Goal: Information Seeking & Learning: Learn about a topic

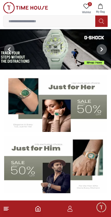
click at [70, 82] on img at bounding box center [55, 103] width 103 height 57
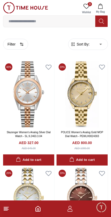
click at [11, 6] on img at bounding box center [25, 7] width 45 height 11
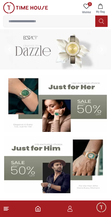
click at [5, 215] on footer at bounding box center [55, 209] width 111 height 17
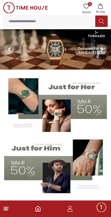
click at [5, 211] on icon at bounding box center [6, 209] width 6 height 6
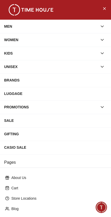
click at [8, 80] on div "BRANDS" at bounding box center [55, 80] width 103 height 9
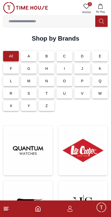
click at [29, 55] on p "A" at bounding box center [29, 56] width 3 height 5
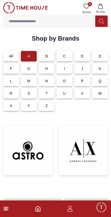
click at [23, 145] on img at bounding box center [28, 150] width 41 height 41
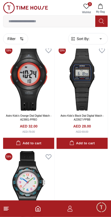
scroll to position [1317, 0]
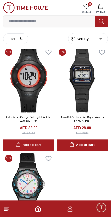
click at [5, 209] on icon at bounding box center [6, 209] width 6 height 6
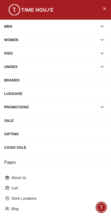
click at [10, 79] on div "BRANDS" at bounding box center [55, 80] width 103 height 9
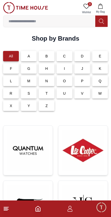
click at [85, 155] on img at bounding box center [83, 150] width 41 height 41
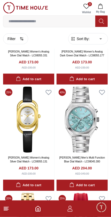
scroll to position [2346, 0]
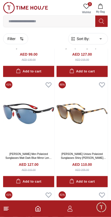
scroll to position [6663, 0]
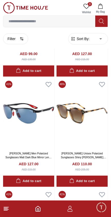
click at [4, 212] on icon at bounding box center [6, 209] width 6 height 6
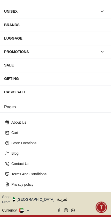
scroll to position [54, 0]
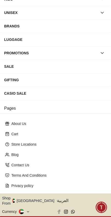
click at [62, 201] on span "العربية" at bounding box center [83, 201] width 52 height 6
